Goal: Task Accomplishment & Management: Manage account settings

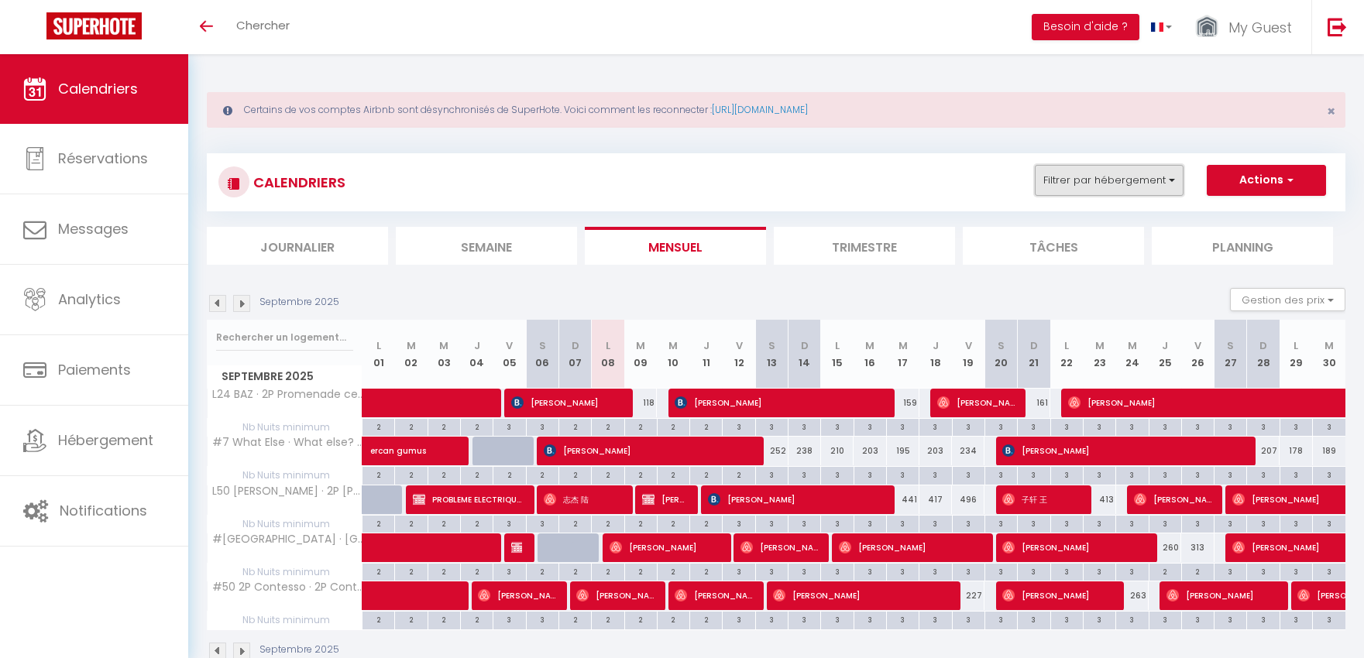
click at [1100, 177] on button "Filtrer par hébergement" at bounding box center [1109, 180] width 149 height 31
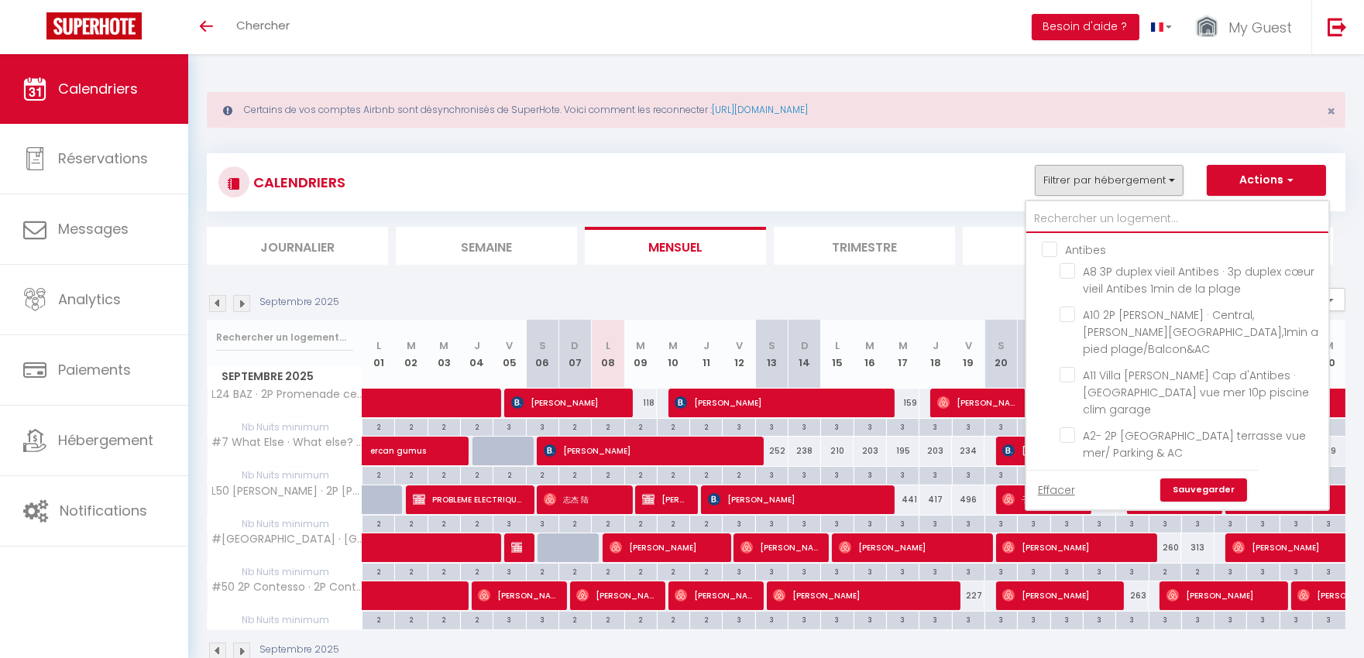
click at [1077, 211] on input "text" at bounding box center [1177, 219] width 302 height 28
type input "l5"
checkbox input "false"
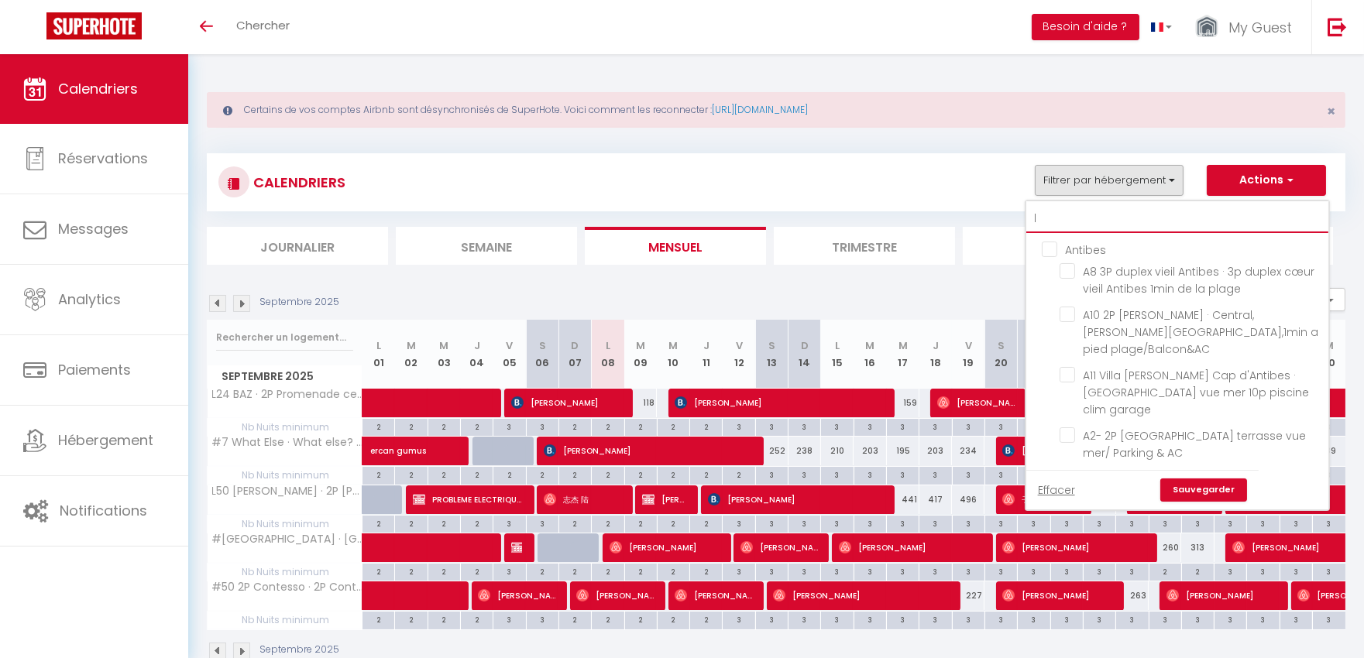
checkbox input "false"
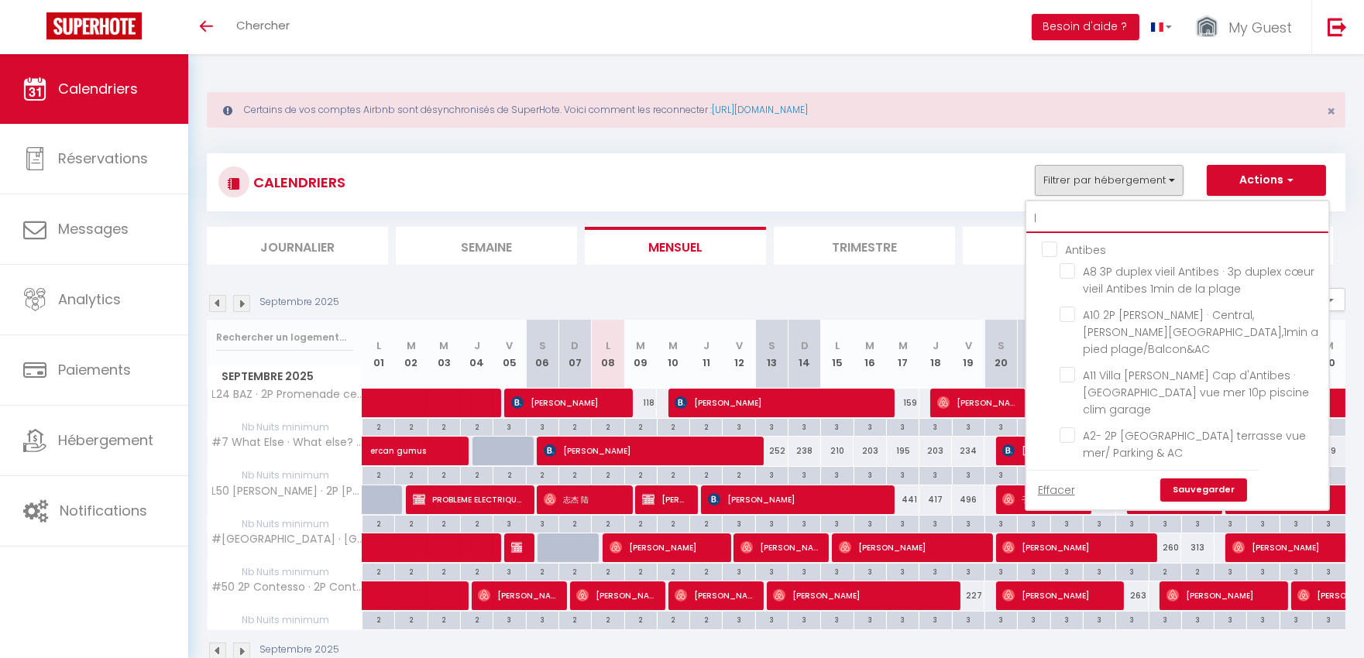
checkbox input "false"
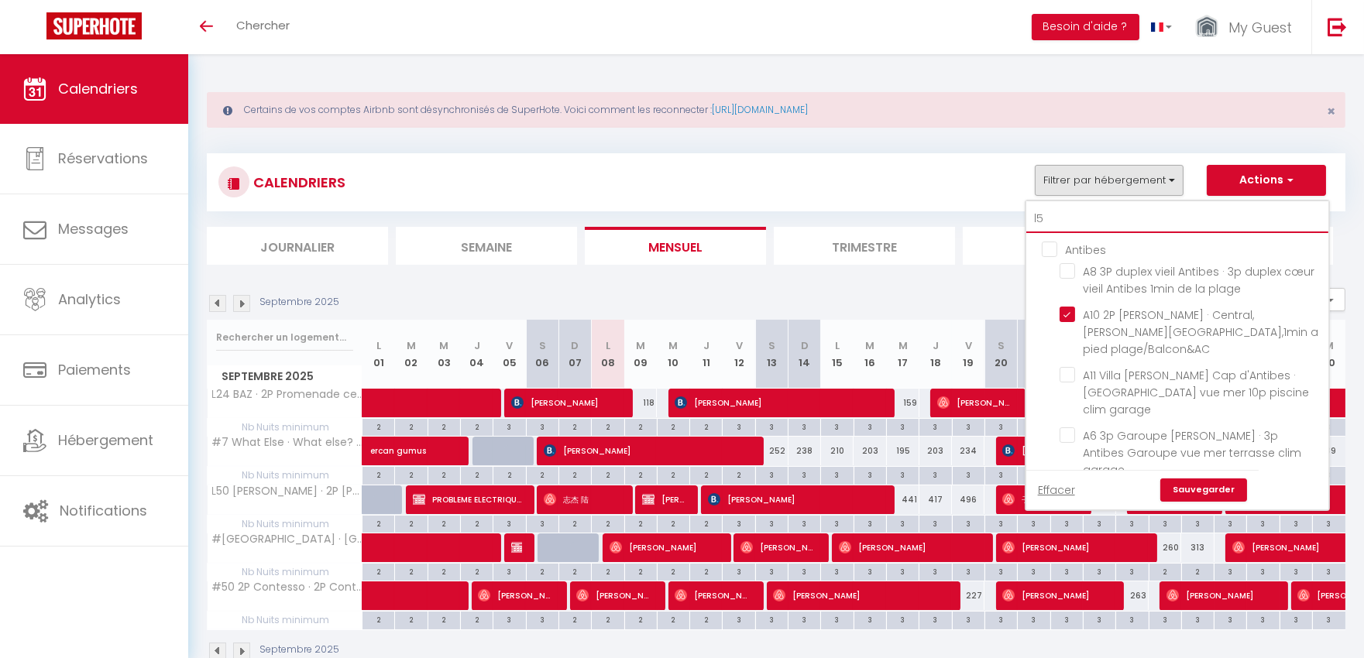
checkbox input "true"
checkbox input "false"
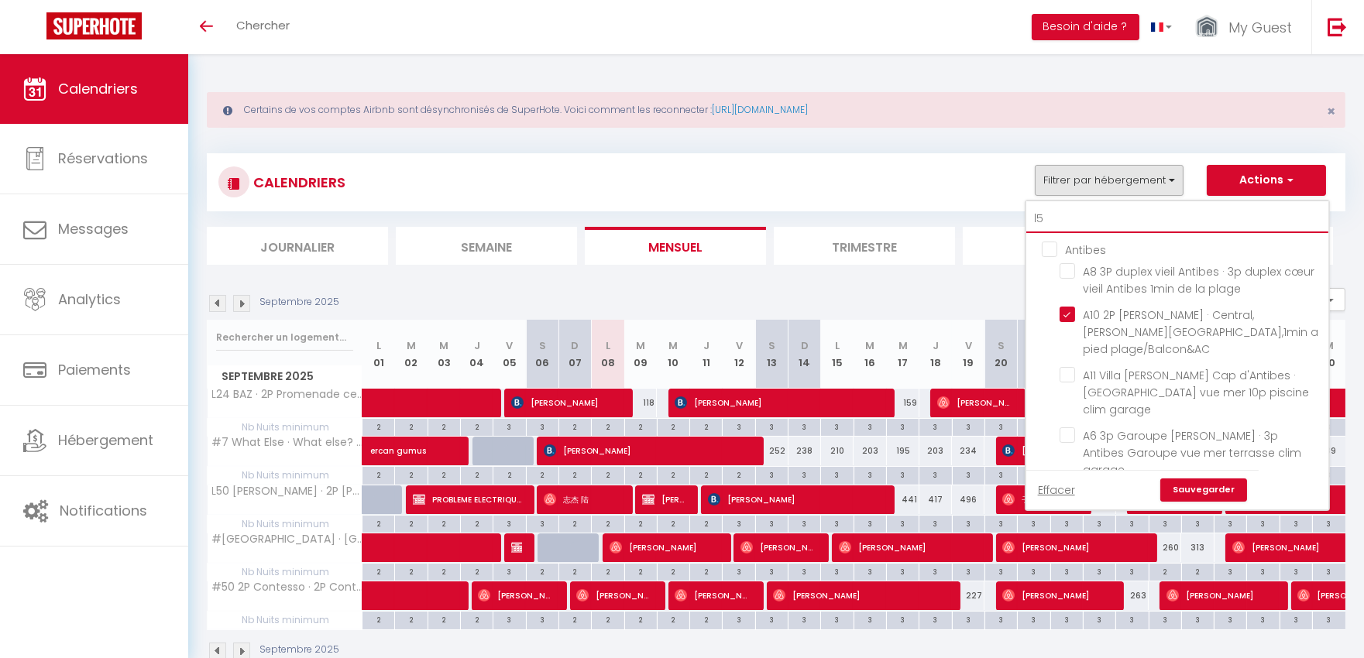
checkbox input "false"
type input "l50"
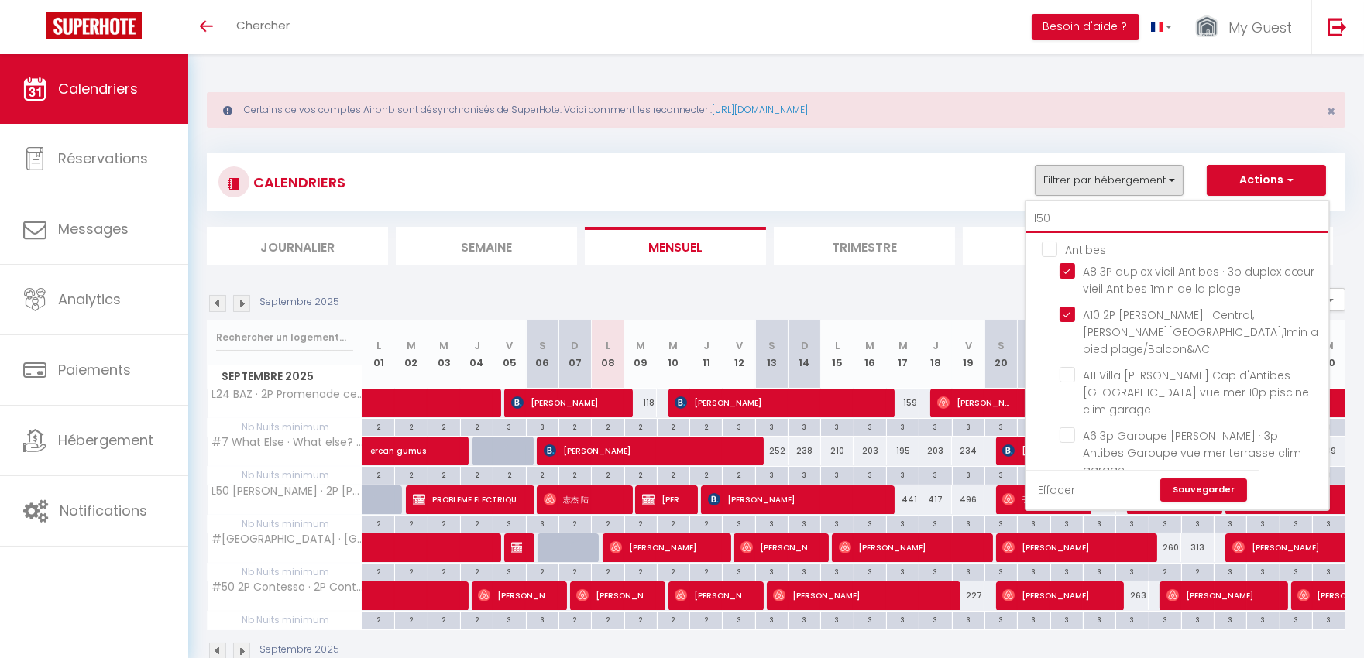
checkbox input "false"
checkbox input "true"
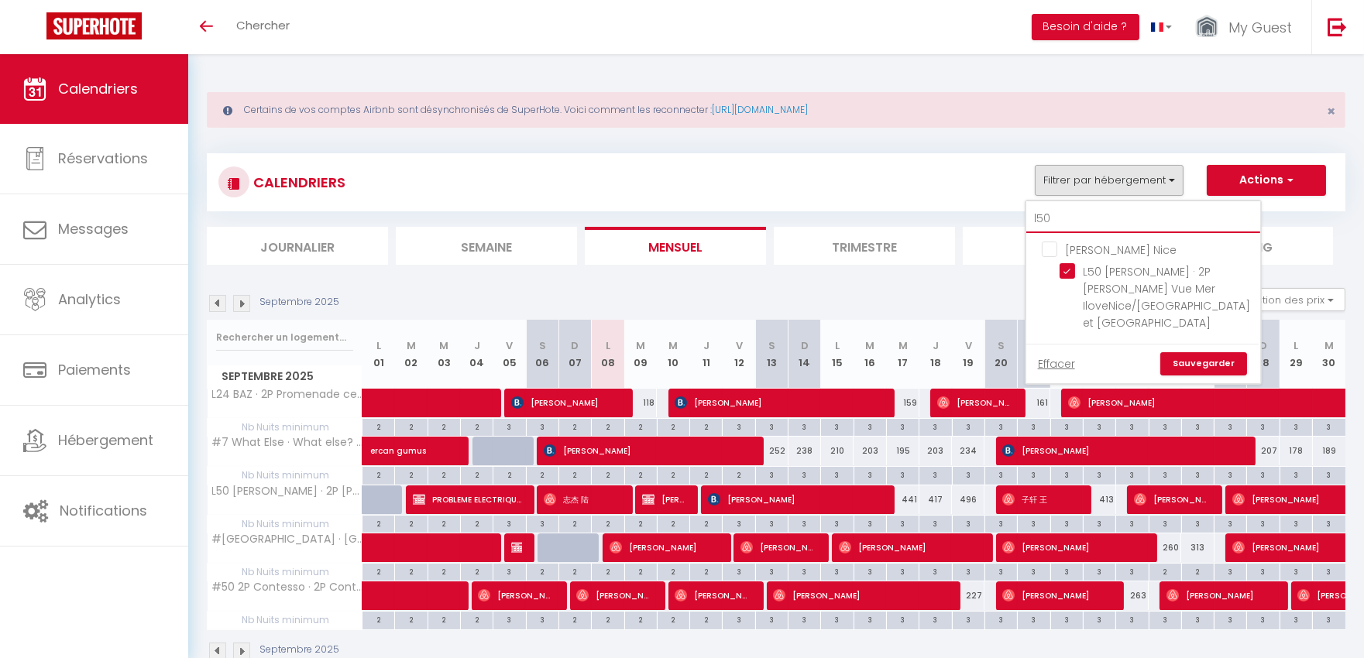
type input "l50"
click at [1206, 352] on link "Sauvegarder" at bounding box center [1203, 363] width 87 height 23
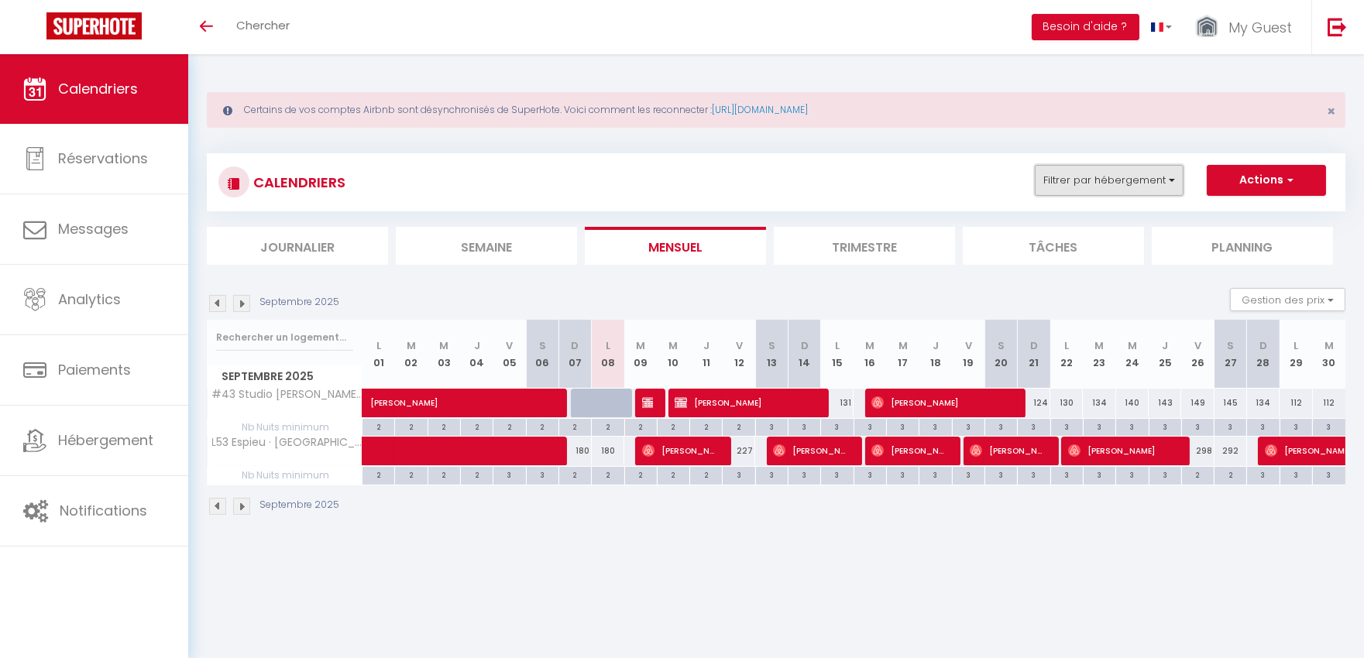
click at [1075, 186] on button "Filtrer par hébergement" at bounding box center [1109, 180] width 149 height 31
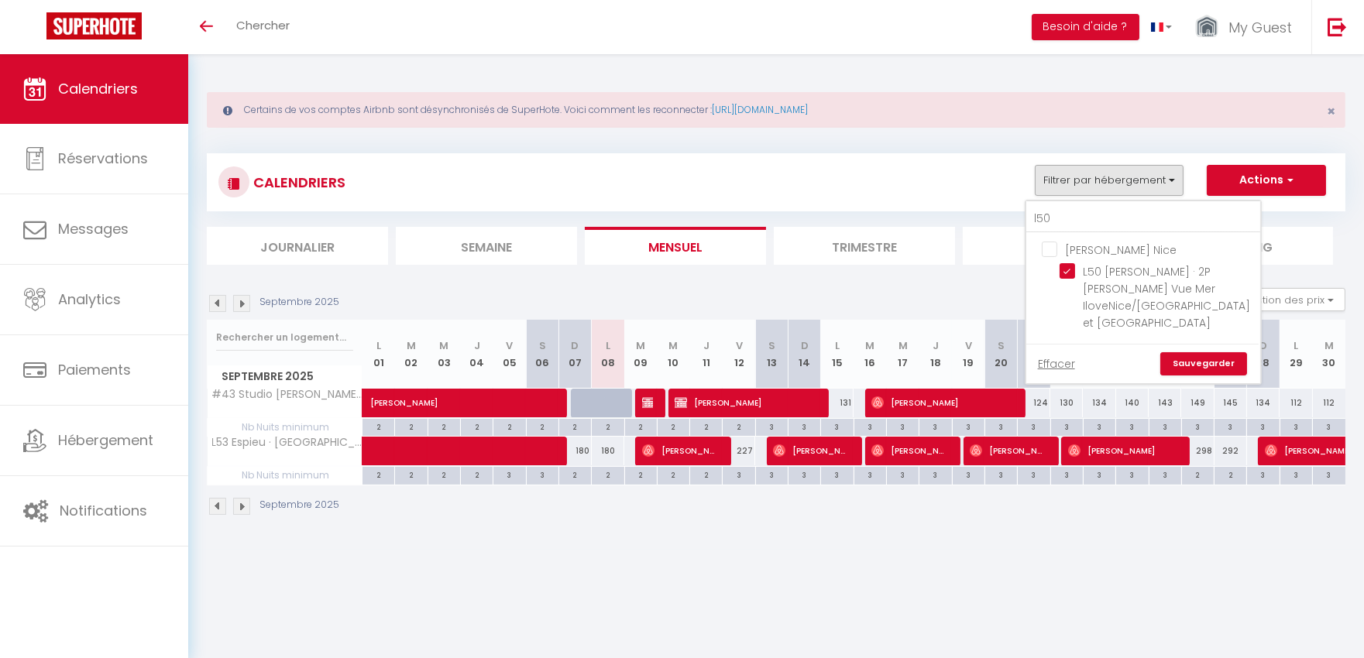
click at [1196, 352] on link "Sauvegarder" at bounding box center [1203, 363] width 87 height 23
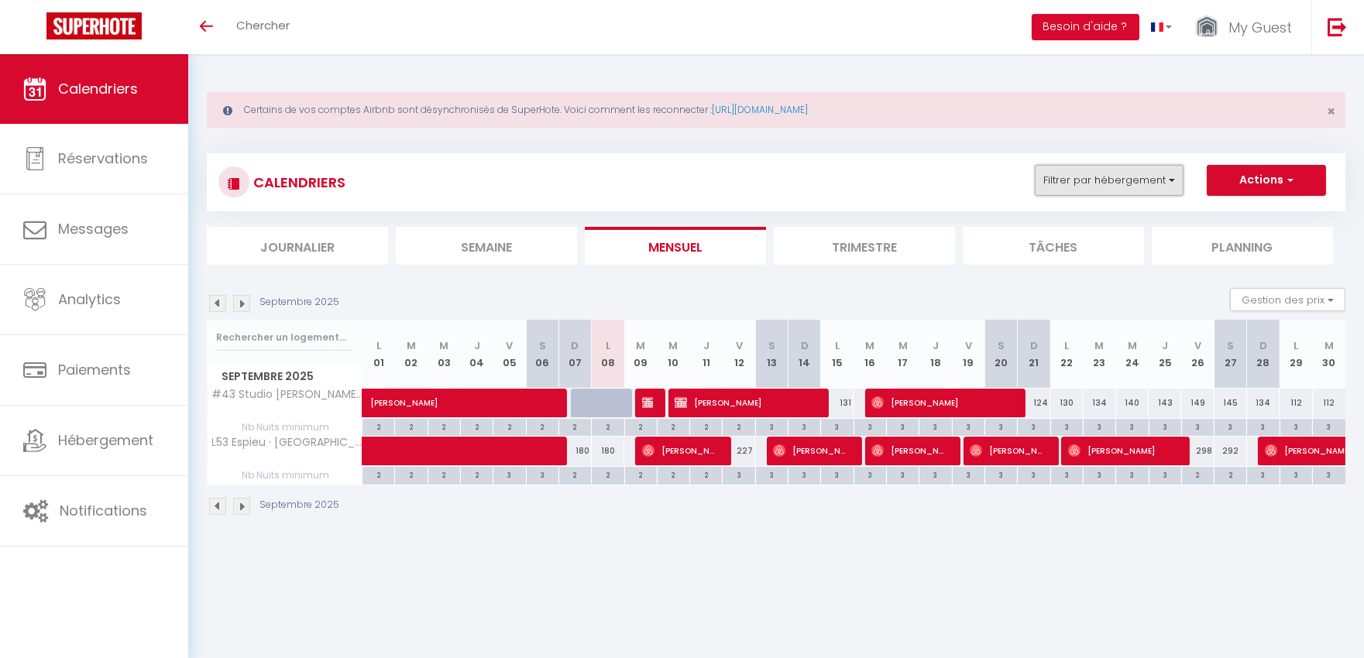
click at [1113, 180] on button "Filtrer par hébergement" at bounding box center [1109, 180] width 149 height 31
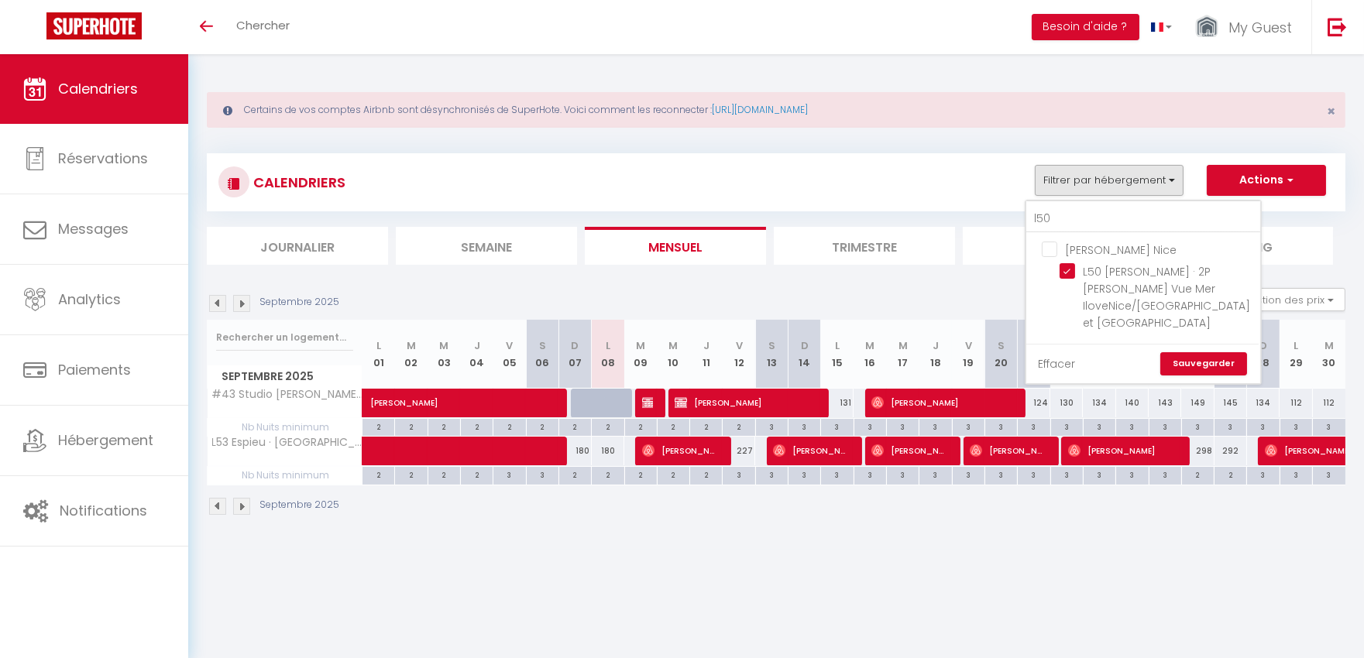
click at [1064, 356] on link "Effacer" at bounding box center [1056, 364] width 37 height 17
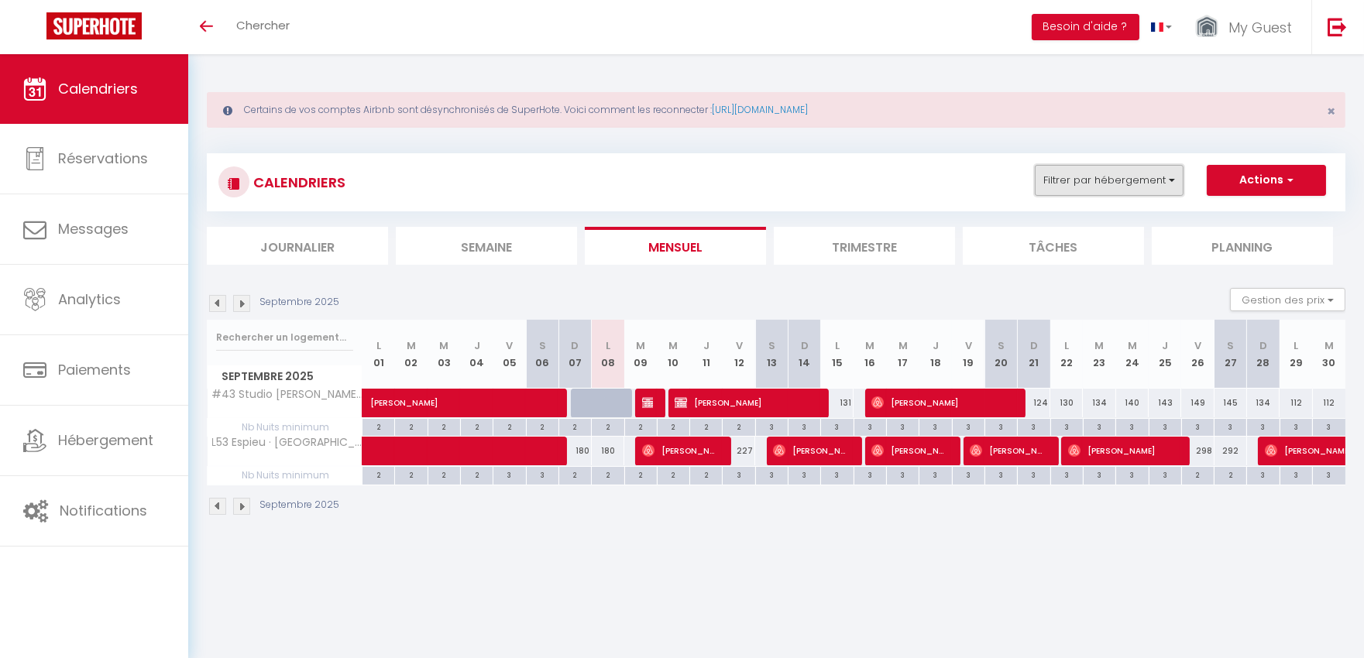
click at [1116, 167] on button "Filtrer par hébergement" at bounding box center [1109, 180] width 149 height 31
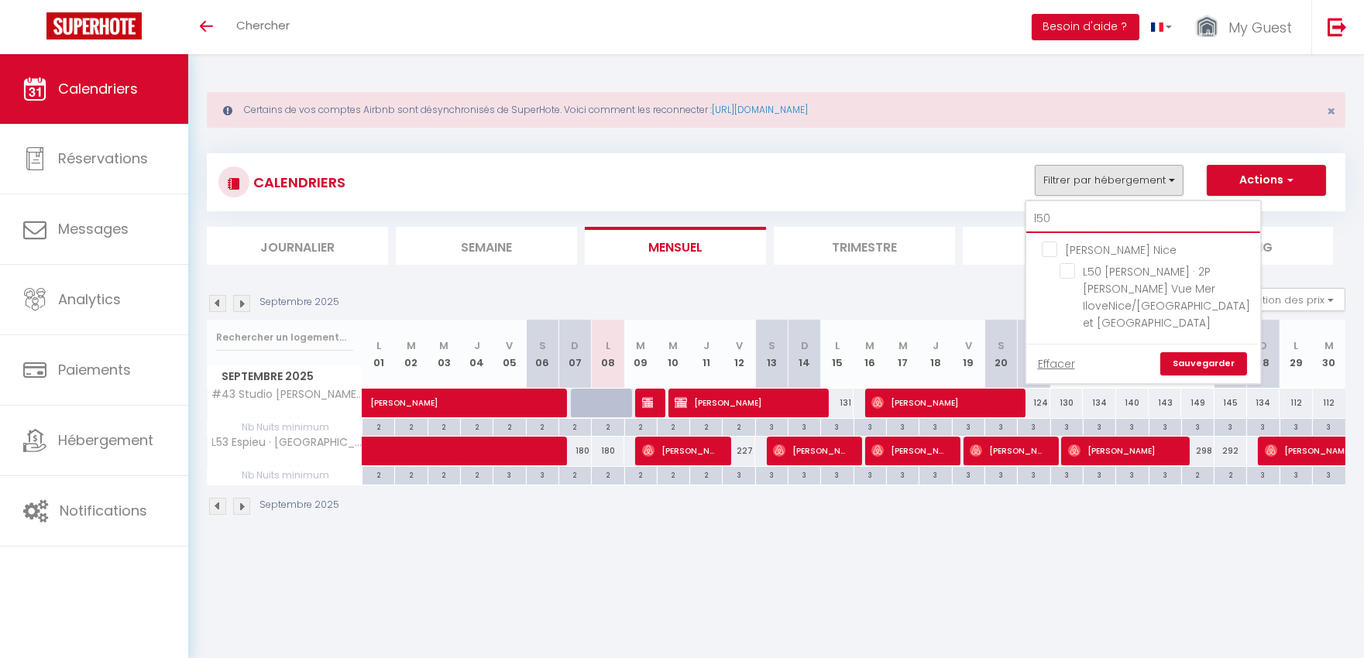
click at [1118, 211] on input "l50" at bounding box center [1143, 219] width 234 height 28
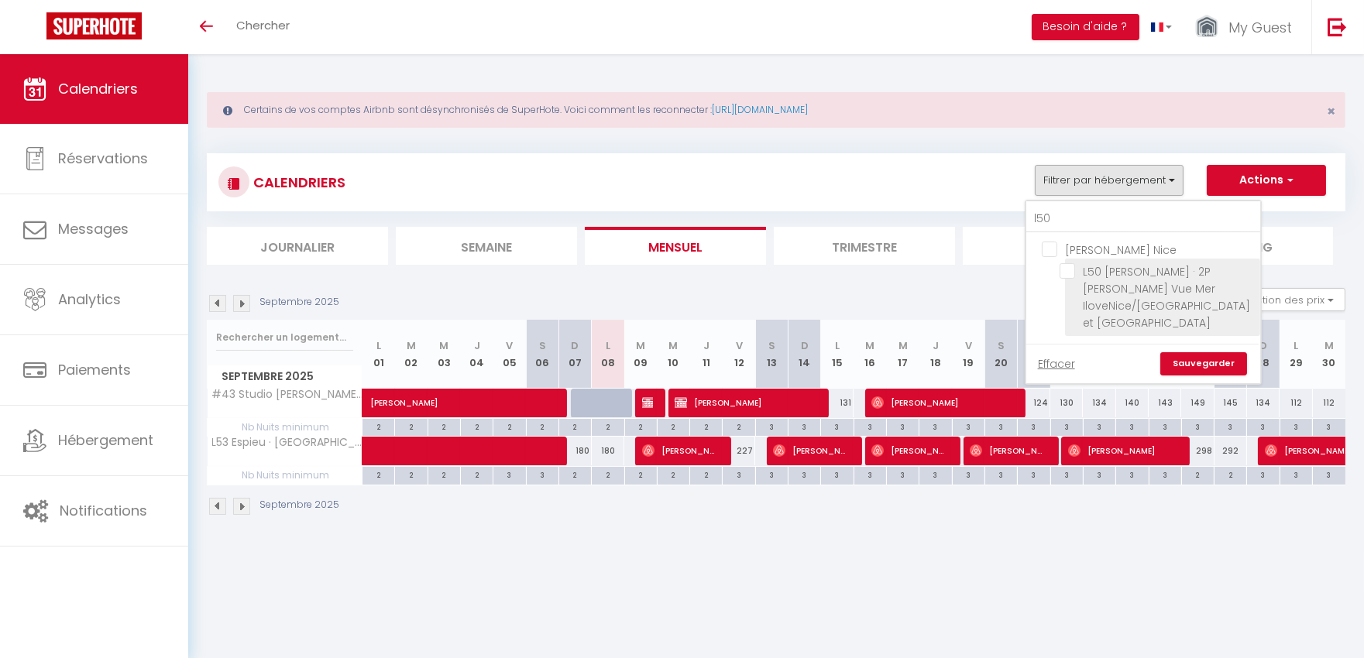
click at [1102, 296] on label "L50 [PERSON_NAME] · 2P [PERSON_NAME] Vue Mer IloveNice/[GEOGRAPHIC_DATA] et [GE…" at bounding box center [1162, 297] width 175 height 68
click at [1102, 279] on input "L50 [PERSON_NAME] · 2P [PERSON_NAME] Vue Mer IloveNice/[GEOGRAPHIC_DATA] et [GE…" at bounding box center [1157, 270] width 195 height 15
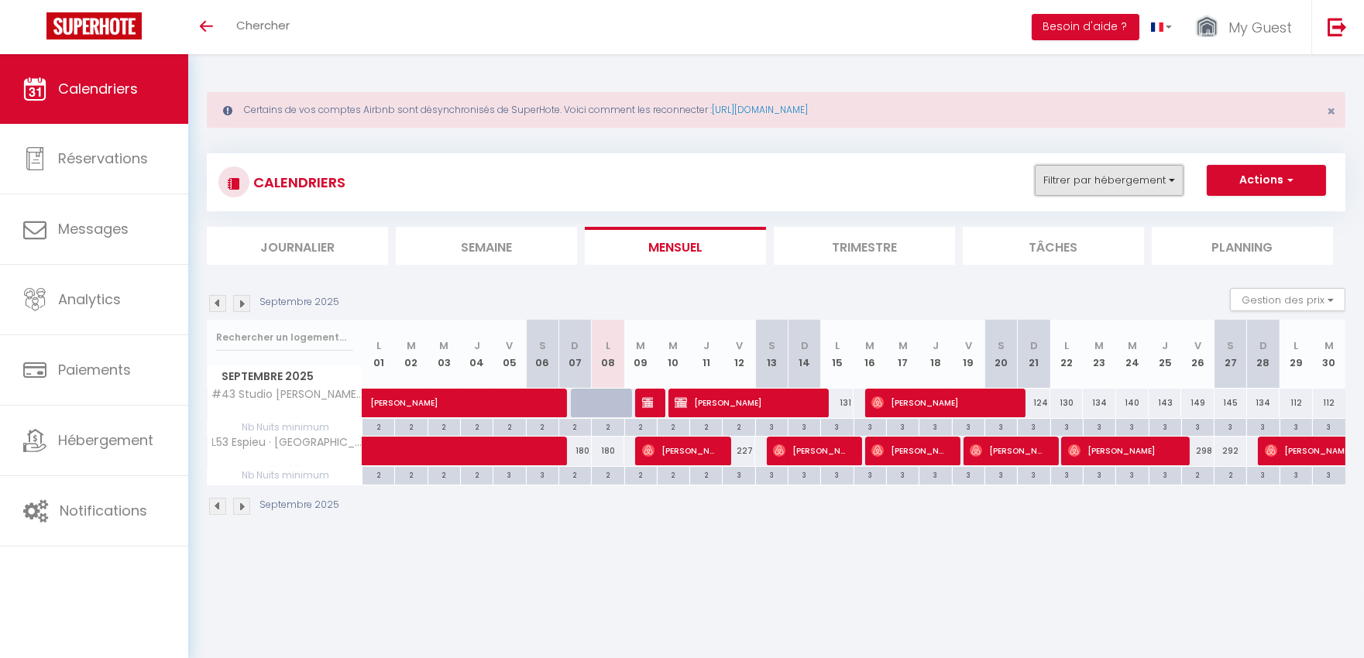
click at [1139, 189] on button "Filtrer par hébergement" at bounding box center [1109, 180] width 149 height 31
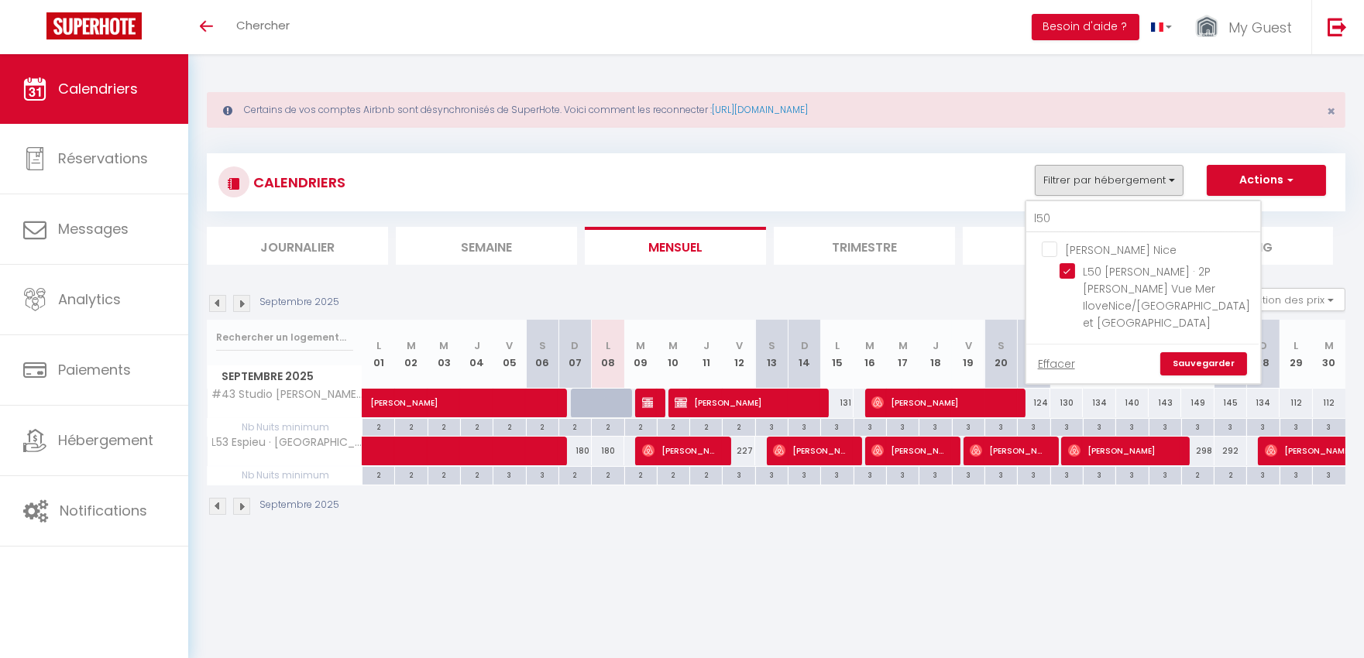
click at [1190, 352] on link "Sauvegarder" at bounding box center [1203, 363] width 87 height 23
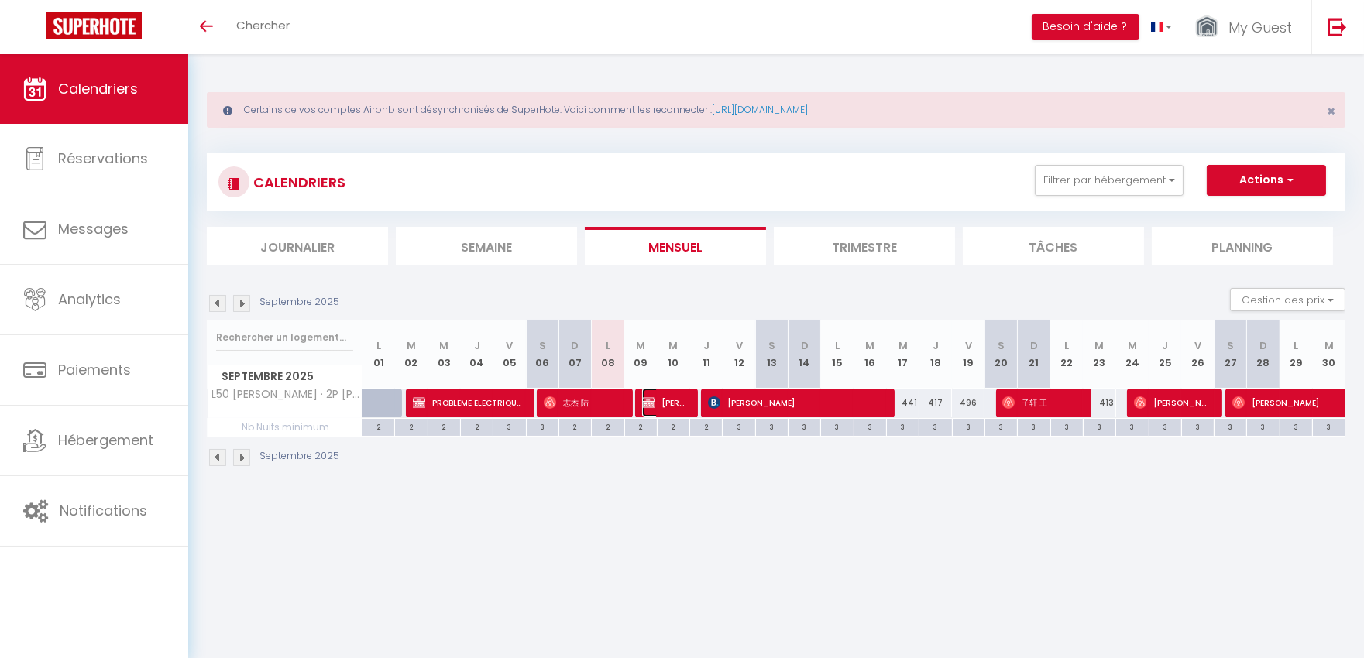
click at [663, 398] on span "[PERSON_NAME] Propriétaire" at bounding box center [663, 402] width 43 height 29
select select "OK"
select select "KO"
select select "0"
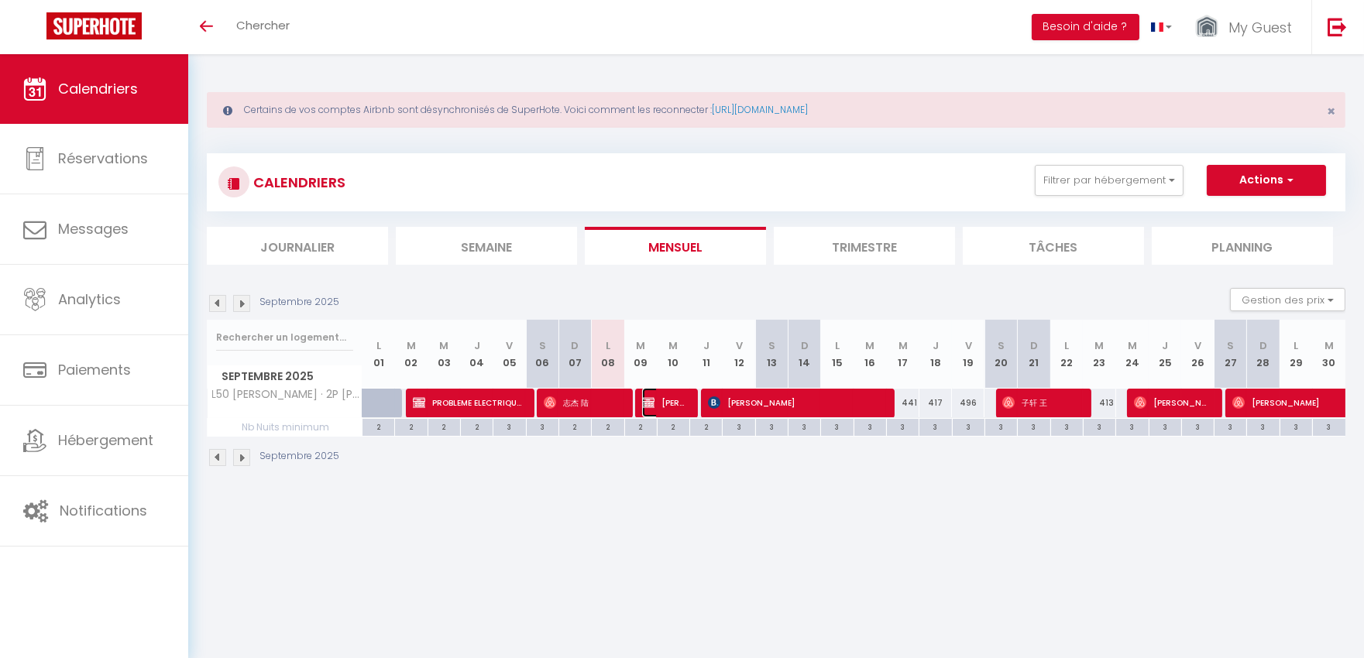
select select "1"
select select
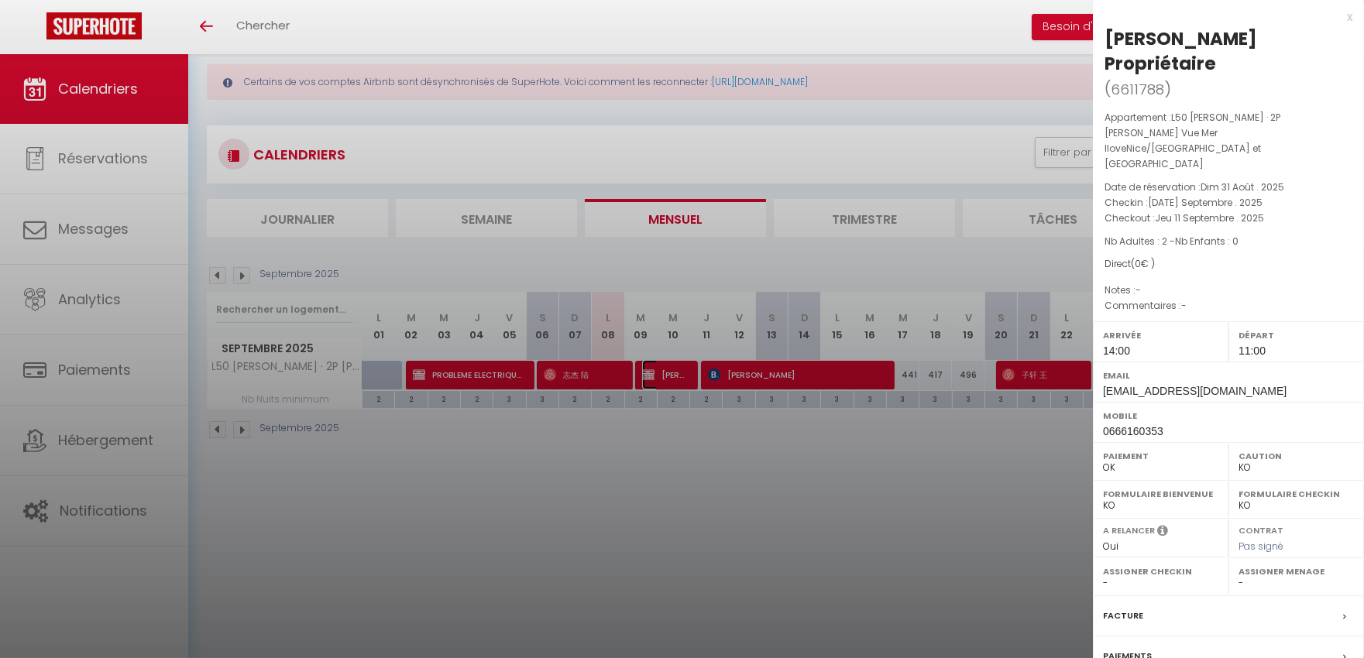
scroll to position [54, 0]
